Goal: Information Seeking & Learning: Learn about a topic

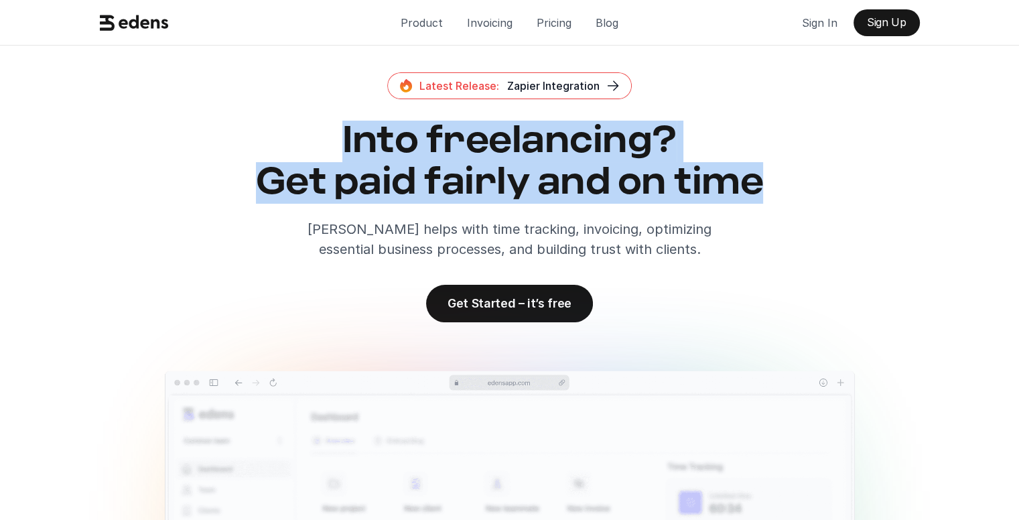
click at [784, 192] on h2 "Into freelancing? Get paid fairly and on time" at bounding box center [509, 162] width 831 height 82
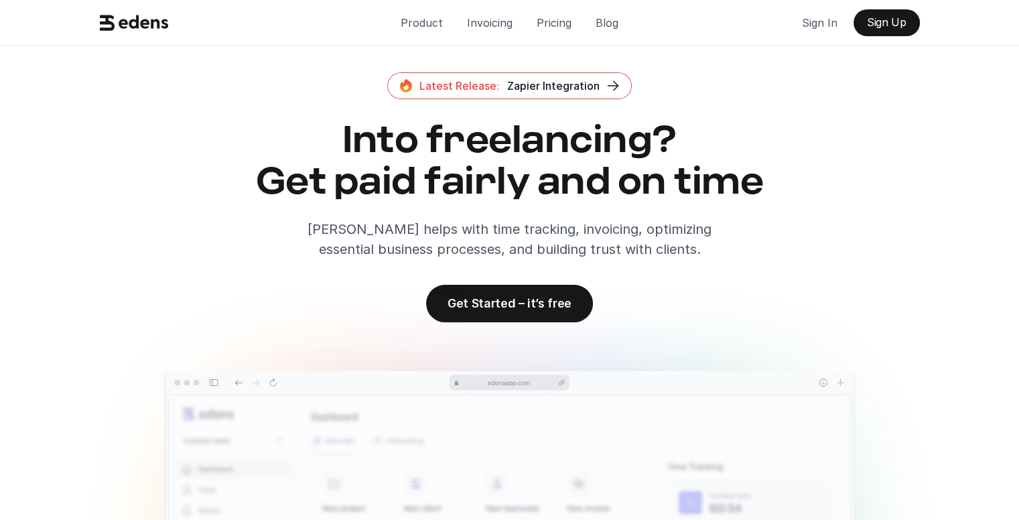
click at [742, 212] on div "Into freelancing? Get paid fairly and on time [PERSON_NAME] helps with time tra…" at bounding box center [509, 190] width 831 height 139
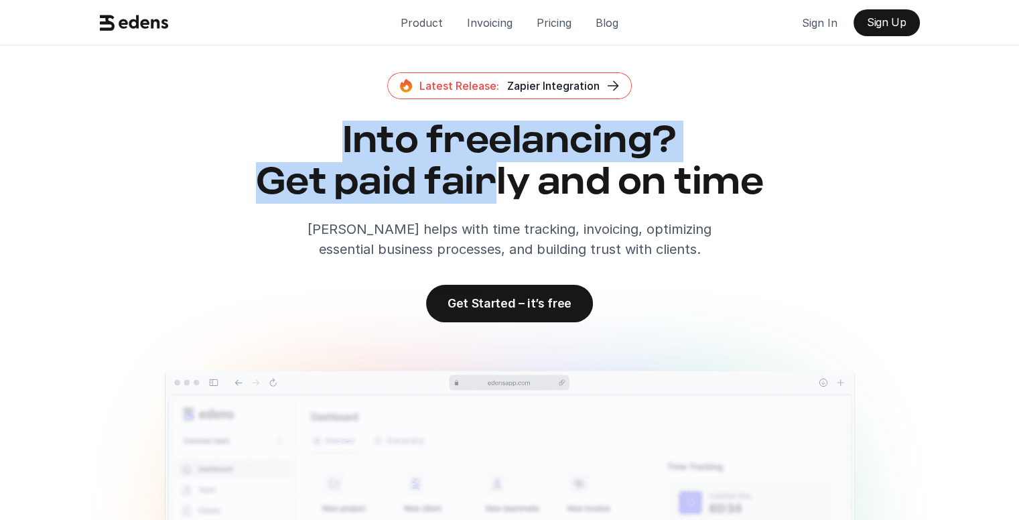
drag, startPoint x: 324, startPoint y: 135, endPoint x: 773, endPoint y: 177, distance: 450.8
click at [537, 184] on h2 "Into freelancing? Get paid fairly and on time" at bounding box center [509, 162] width 831 height 82
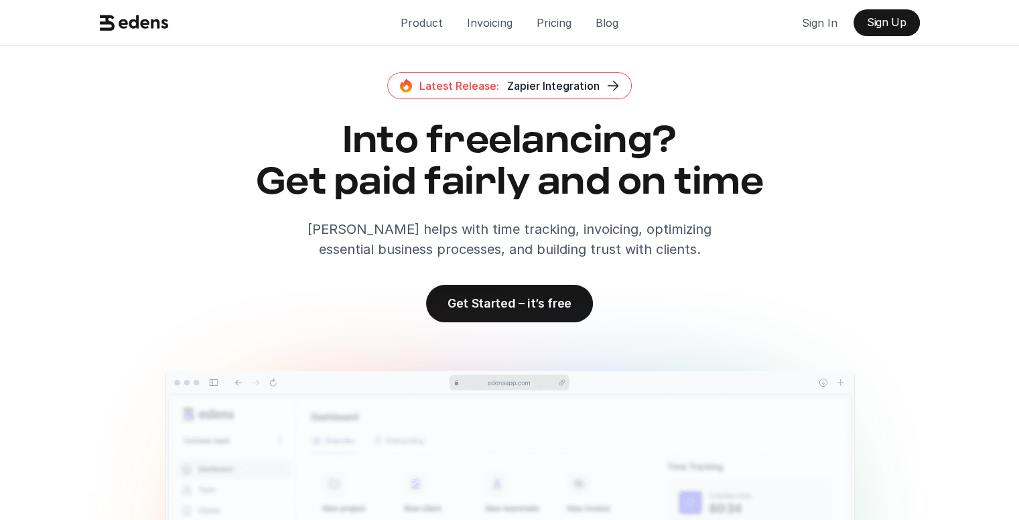
click at [737, 226] on p "[PERSON_NAME] helps with time tracking, invoicing, optimizing essential busines…" at bounding box center [509, 239] width 455 height 40
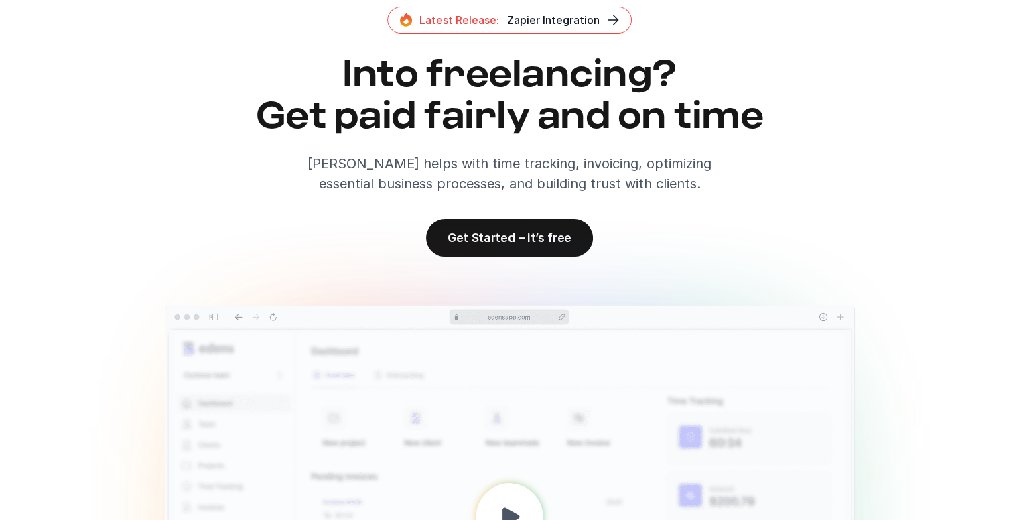
scroll to position [67, 0]
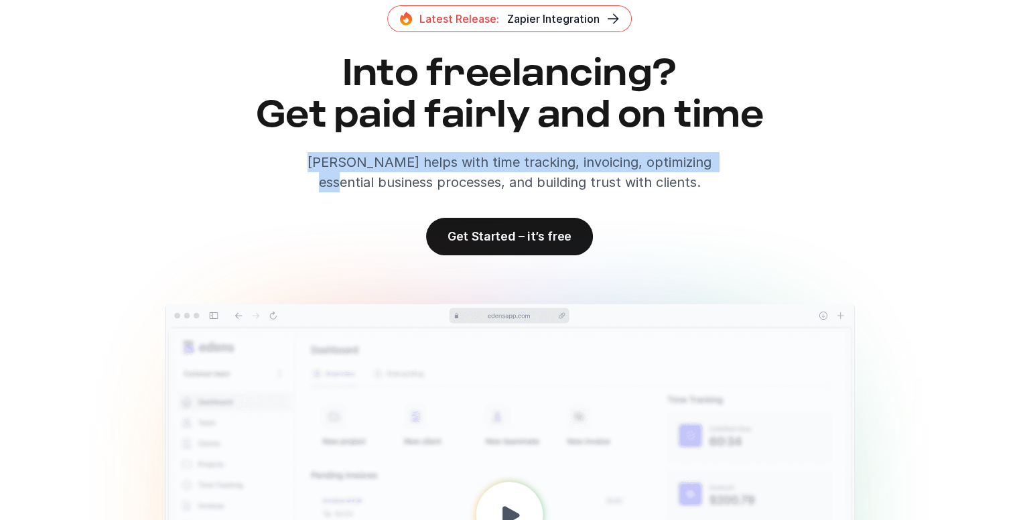
drag, startPoint x: 370, startPoint y: 156, endPoint x: 675, endPoint y: 192, distance: 306.8
click at [689, 166] on div "Into freelancing? Get paid fairly and on time [PERSON_NAME] helps with time tra…" at bounding box center [509, 123] width 831 height 139
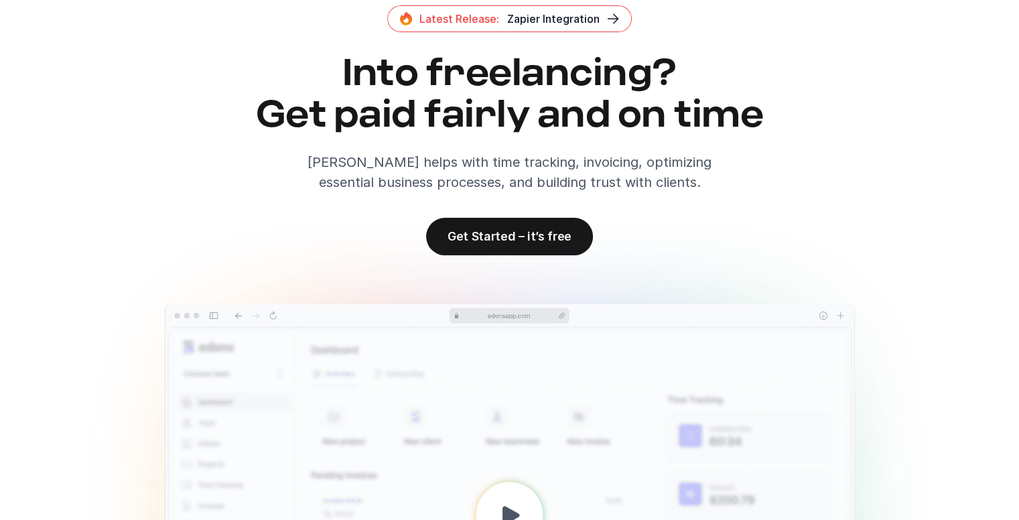
drag, startPoint x: 675, startPoint y: 192, endPoint x: 658, endPoint y: 183, distance: 18.3
click at [674, 192] on p "[PERSON_NAME] helps with time tracking, invoicing, optimizing essential busines…" at bounding box center [509, 172] width 455 height 40
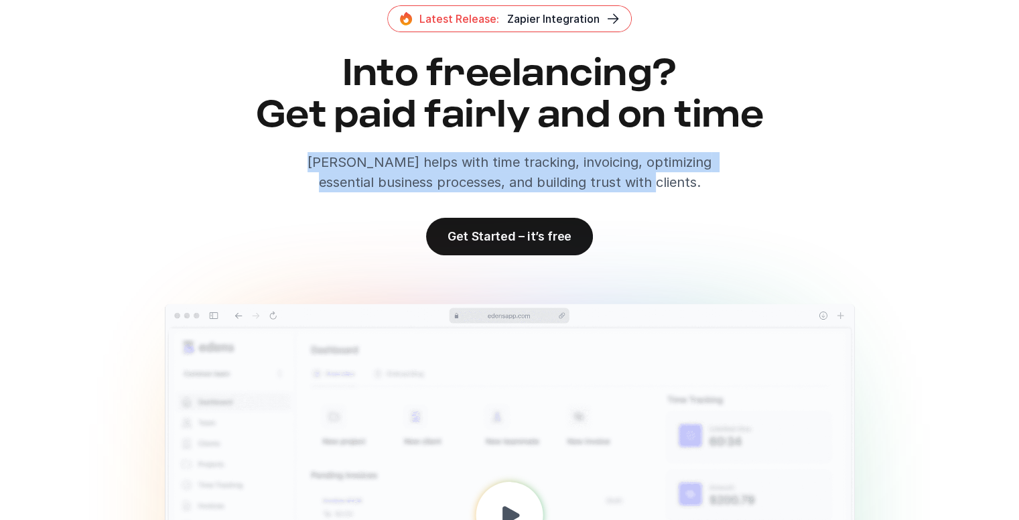
drag, startPoint x: 632, startPoint y: 176, endPoint x: 262, endPoint y: 157, distance: 370.3
click at [262, 157] on div "Into freelancing? Get paid fairly and on time [PERSON_NAME] helps with time tra…" at bounding box center [509, 123] width 831 height 139
click at [306, 196] on div "Latest Release: Zapier Integration Into freelancing? Get paid fairly and on tim…" at bounding box center [510, 130] width 852 height 250
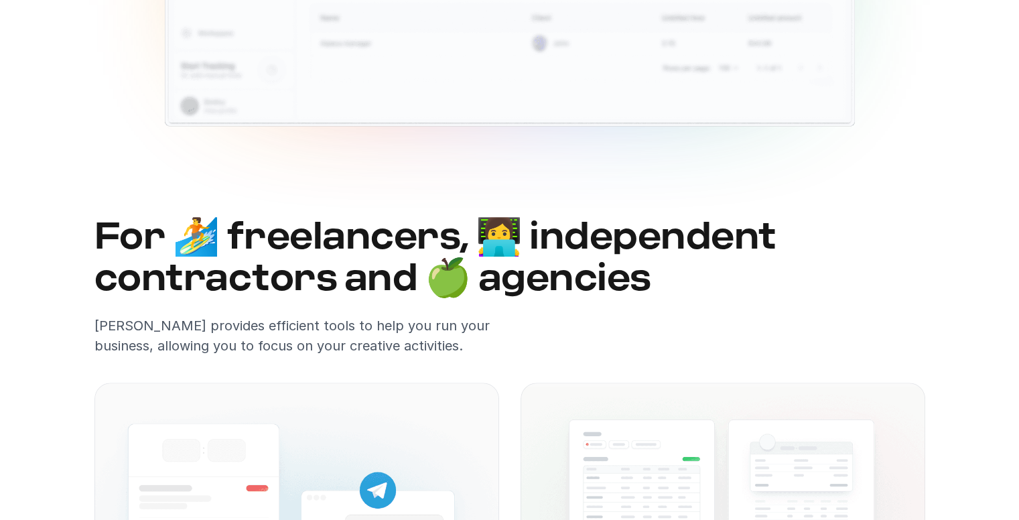
scroll to position [737, 0]
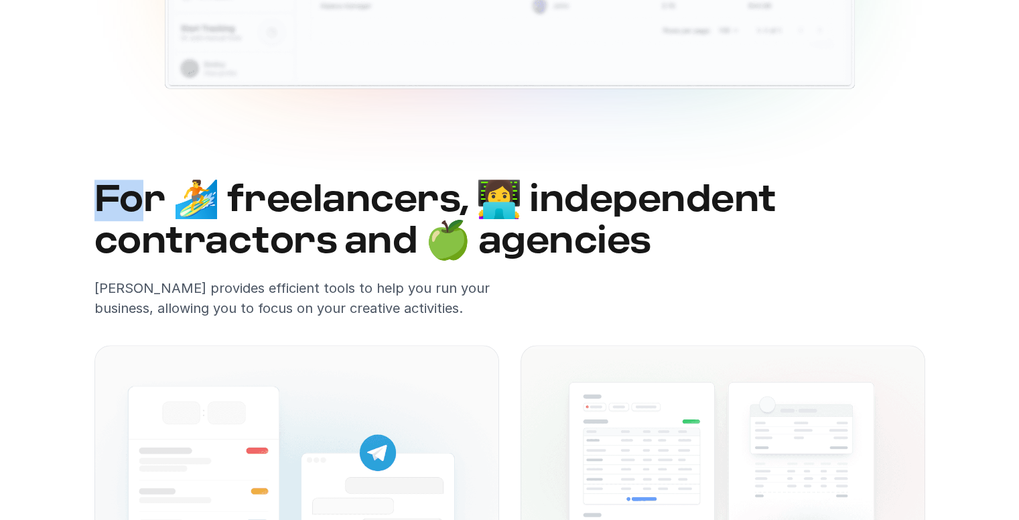
drag, startPoint x: 120, startPoint y: 194, endPoint x: 169, endPoint y: 193, distance: 48.9
click at [150, 191] on h2 "For 🏄 freelancers, 👩‍💻 independent contractors and 🍏 agencies" at bounding box center [509, 221] width 831 height 82
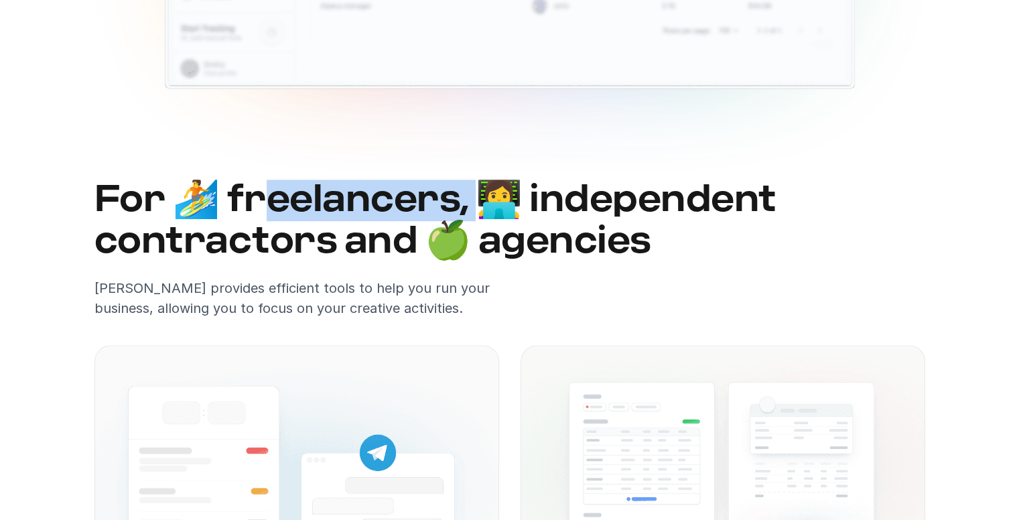
drag, startPoint x: 311, startPoint y: 194, endPoint x: 545, endPoint y: 194, distance: 234.4
click at [493, 194] on h2 "For 🏄 freelancers, 👩‍💻 independent contractors and 🍏 agencies" at bounding box center [509, 221] width 831 height 82
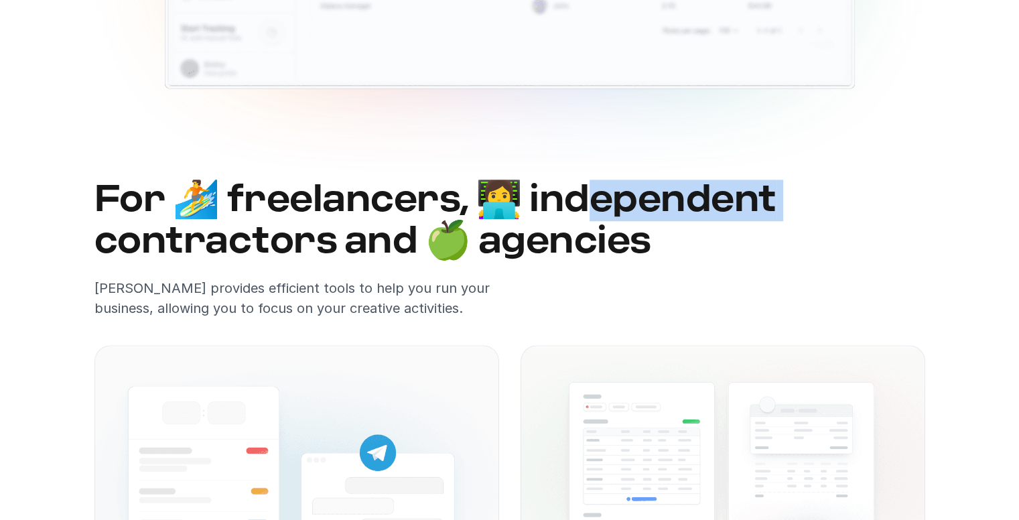
drag, startPoint x: 664, startPoint y: 192, endPoint x: 839, endPoint y: 191, distance: 174.2
click at [836, 191] on h2 "For 🏄 freelancers, 👩‍💻 independent contractors and 🍏 agencies" at bounding box center [509, 221] width 831 height 82
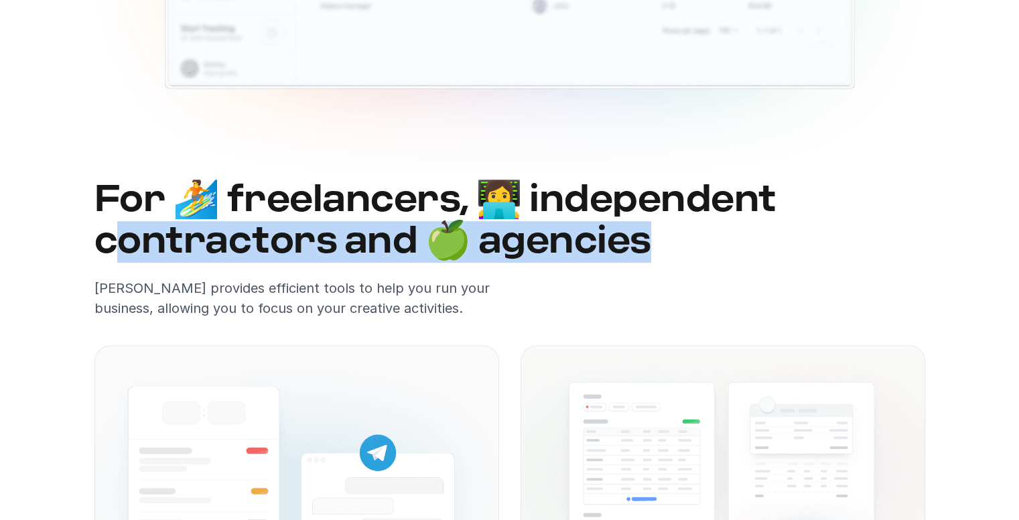
drag, startPoint x: 679, startPoint y: 248, endPoint x: 121, endPoint y: 243, distance: 558.0
click at [121, 243] on h2 "For 🏄 freelancers, 👩‍💻 independent contractors and 🍏 agencies" at bounding box center [509, 221] width 831 height 82
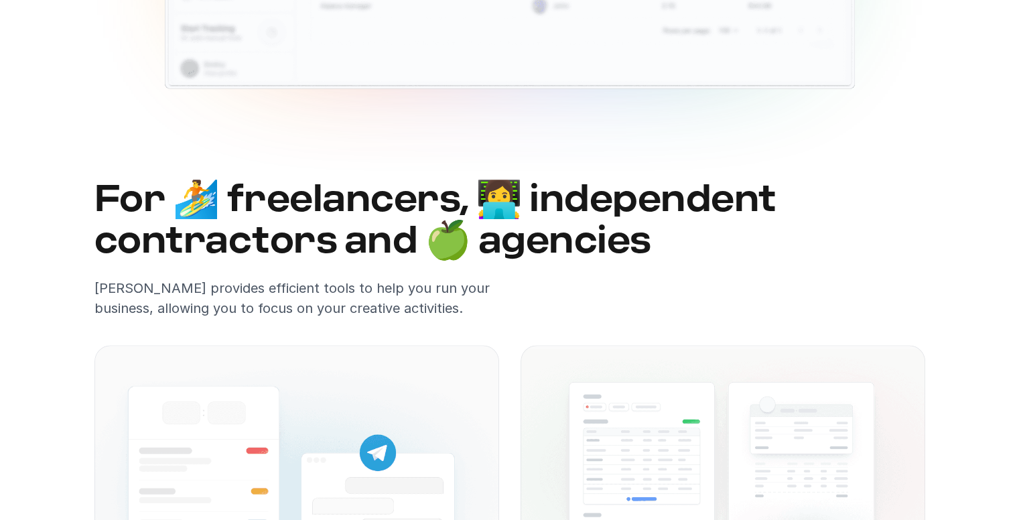
drag, startPoint x: 158, startPoint y: 303, endPoint x: 240, endPoint y: 255, distance: 95.1
click at [159, 301] on p "[PERSON_NAME] provides efficient tools to help you run your business, allowing …" at bounding box center [296, 298] width 405 height 40
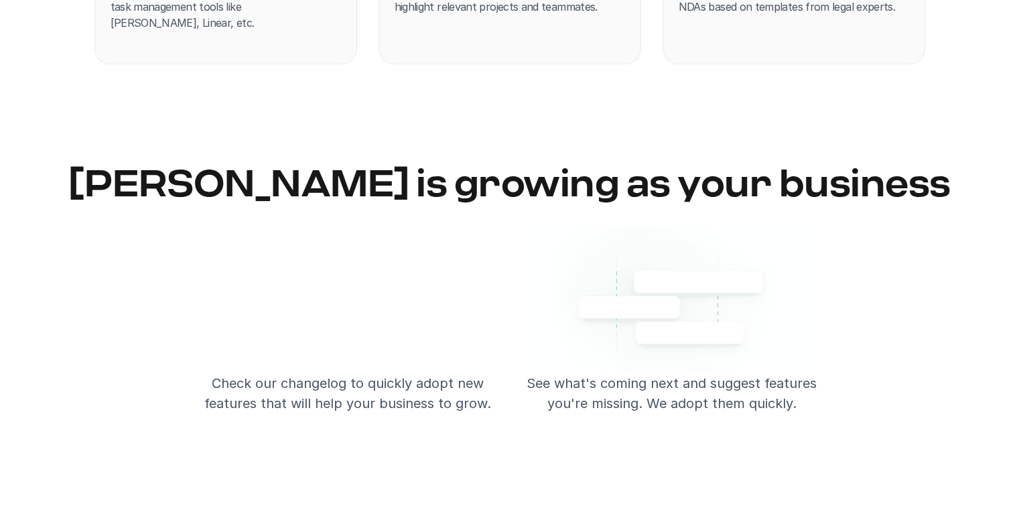
scroll to position [2143, 0]
